Goal: Information Seeking & Learning: Learn about a topic

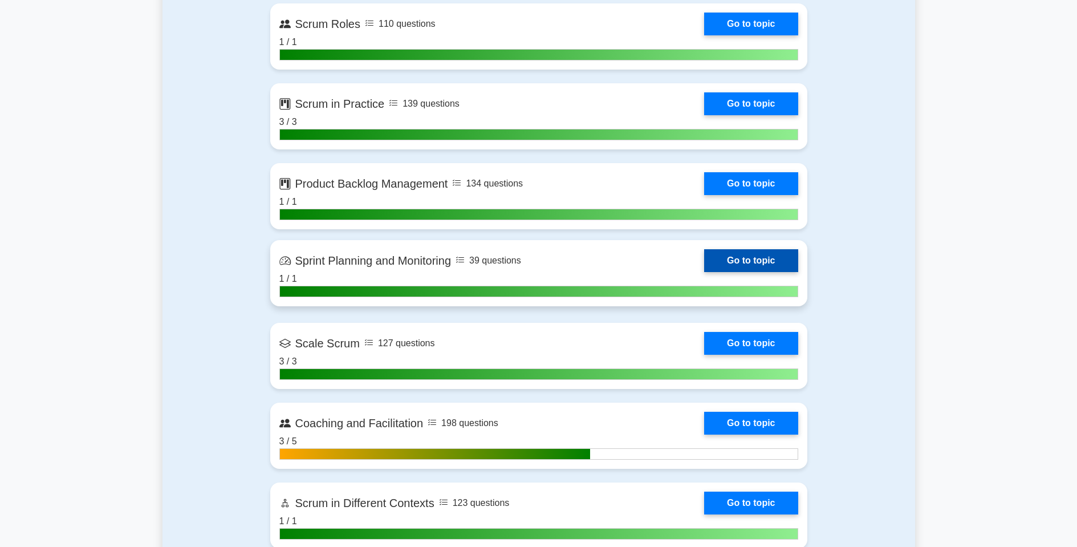
scroll to position [711, 0]
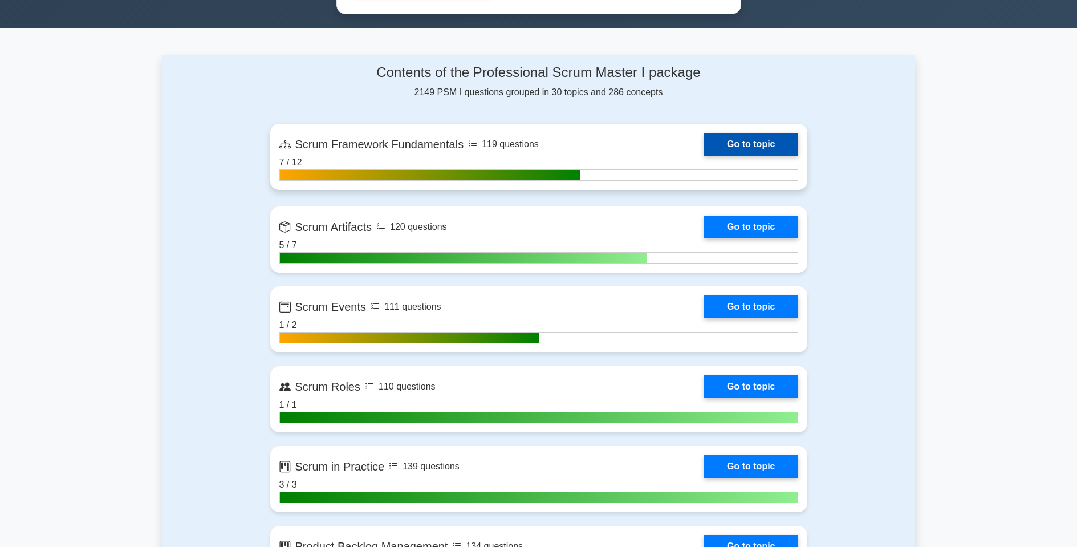
click at [754, 146] on link "Go to topic" at bounding box center [750, 144] width 93 height 23
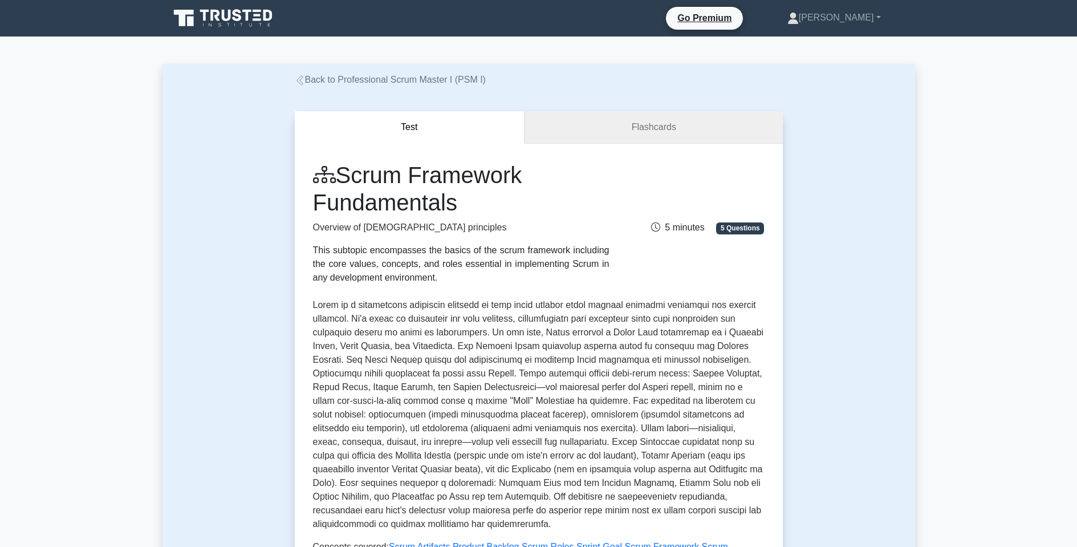
click at [679, 133] on link "Flashcards" at bounding box center [653, 127] width 258 height 32
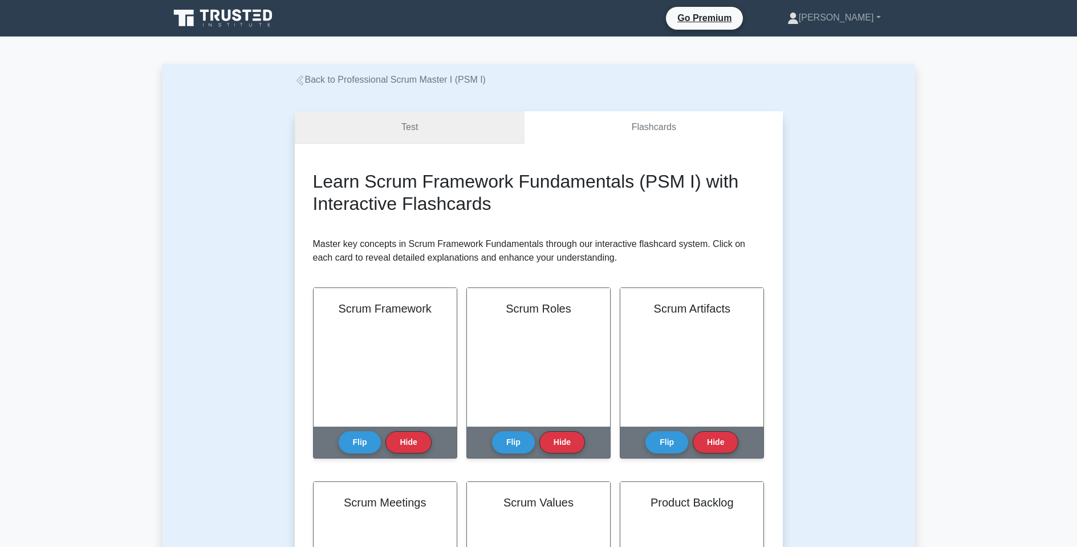
click at [402, 124] on link "Test" at bounding box center [410, 127] width 230 height 32
